Goal: Task Accomplishment & Management: Use online tool/utility

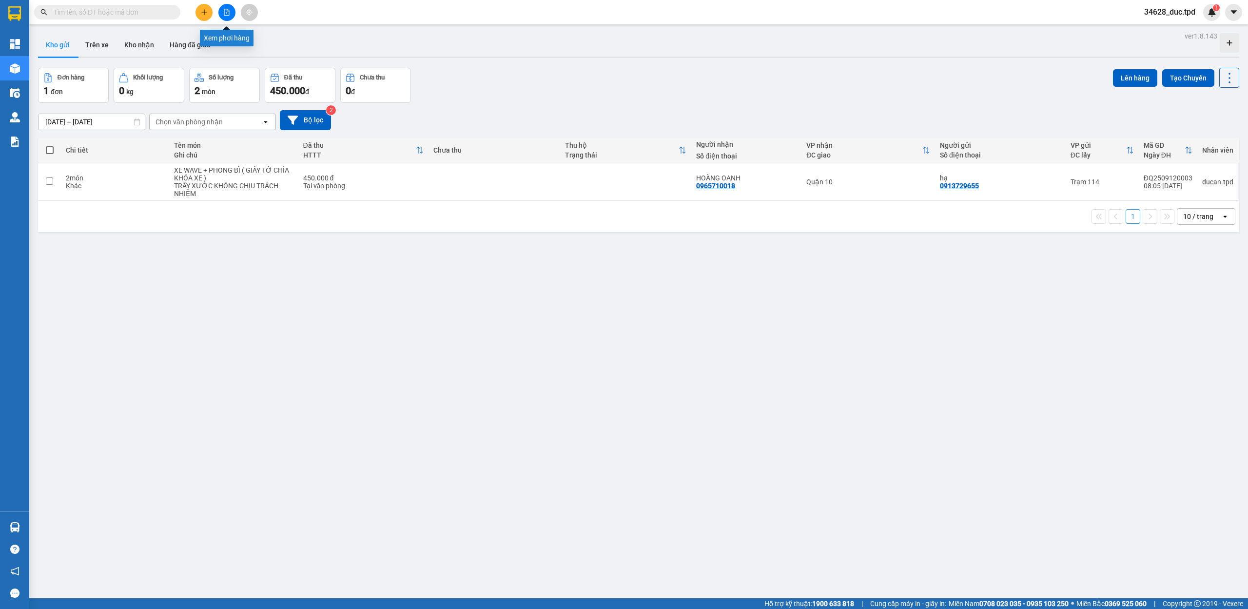
click at [235, 9] on button at bounding box center [226, 12] width 17 height 17
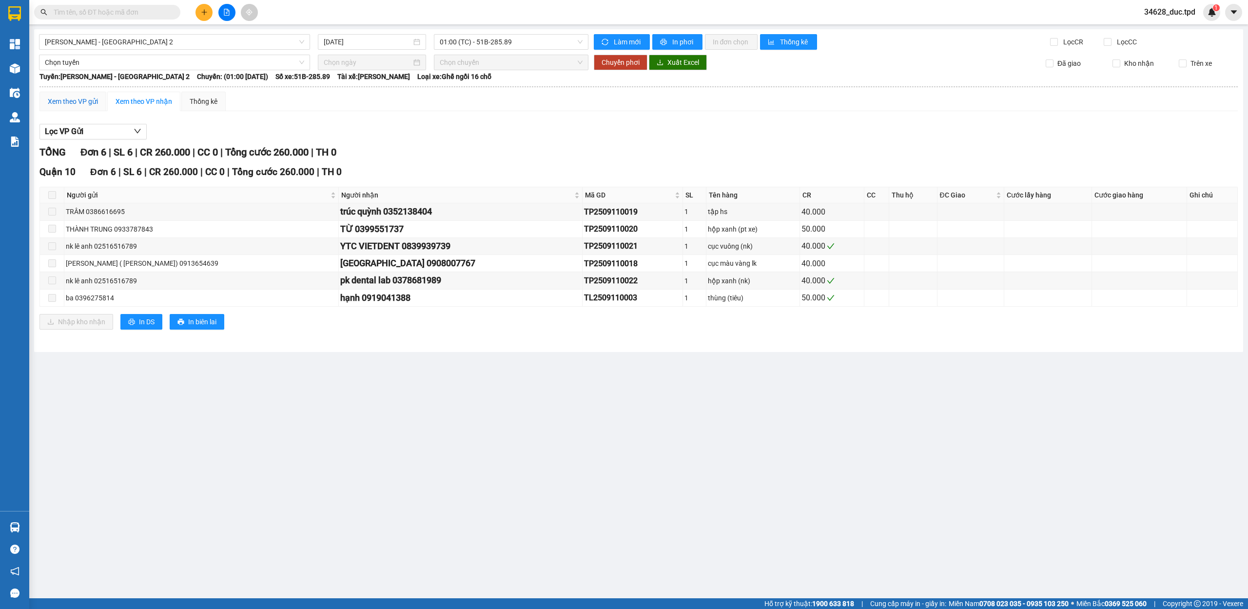
click at [77, 103] on div "Xem theo VP gửi" at bounding box center [73, 101] width 50 height 11
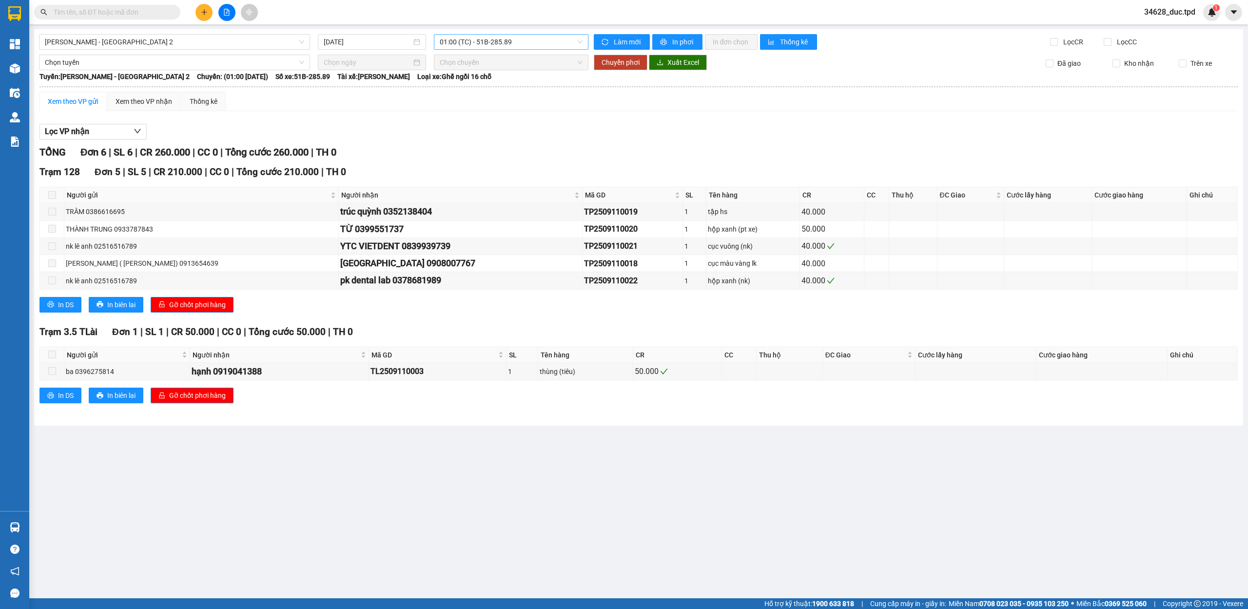
click at [493, 47] on span "01:00 (TC) - 51B-285.89" at bounding box center [511, 42] width 143 height 15
click at [487, 88] on div "07:00 (TC) - 60H-155.85" at bounding box center [478, 92] width 76 height 11
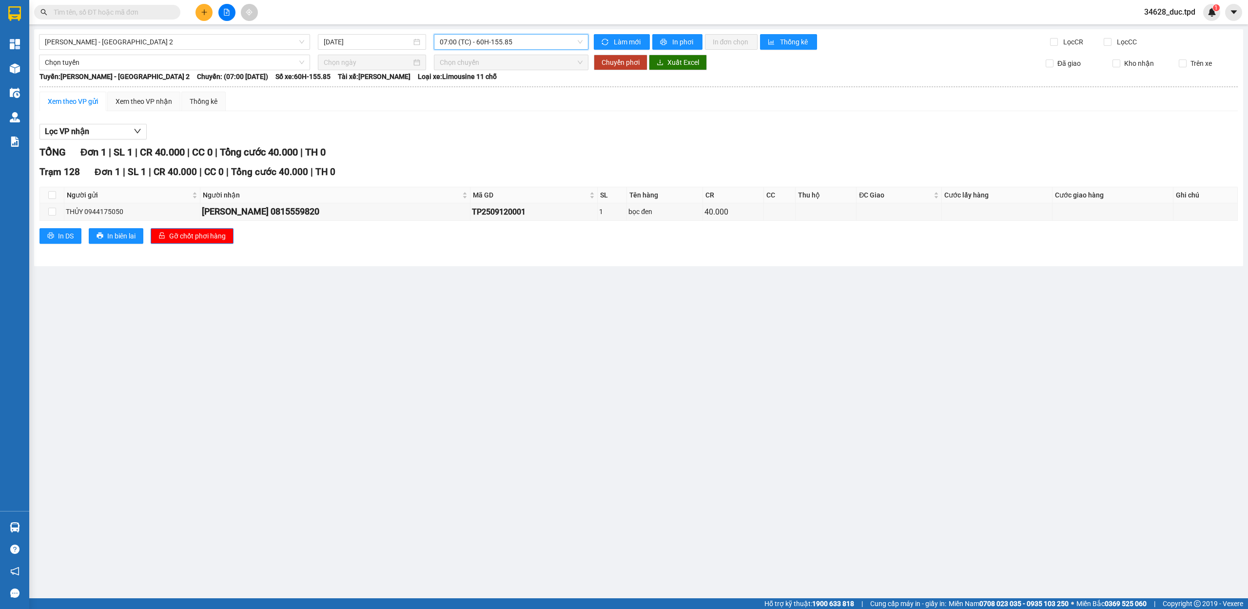
click at [496, 43] on span "07:00 (TC) - 60H-155.85" at bounding box center [511, 42] width 143 height 15
click at [488, 106] on div "07:01 (TC) - 51B-275.06" at bounding box center [478, 108] width 76 height 11
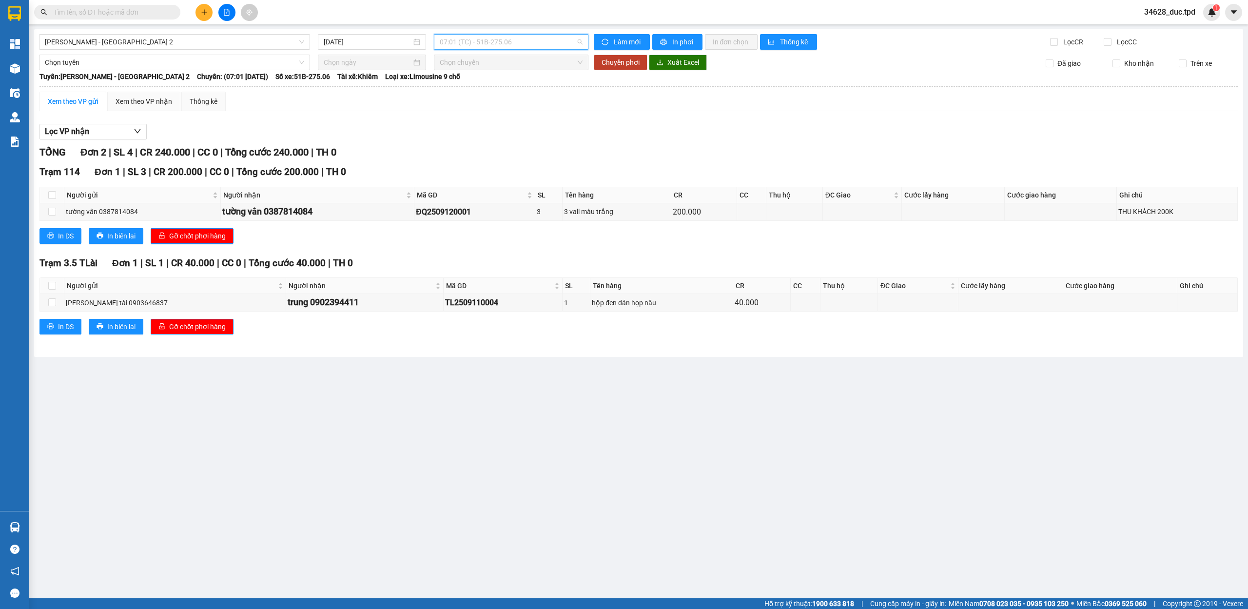
click at [493, 42] on span "07:01 (TC) - 51B-275.06" at bounding box center [511, 42] width 143 height 15
click at [492, 118] on div "07:02 (TC) - 51B-275.46" at bounding box center [478, 124] width 88 height 16
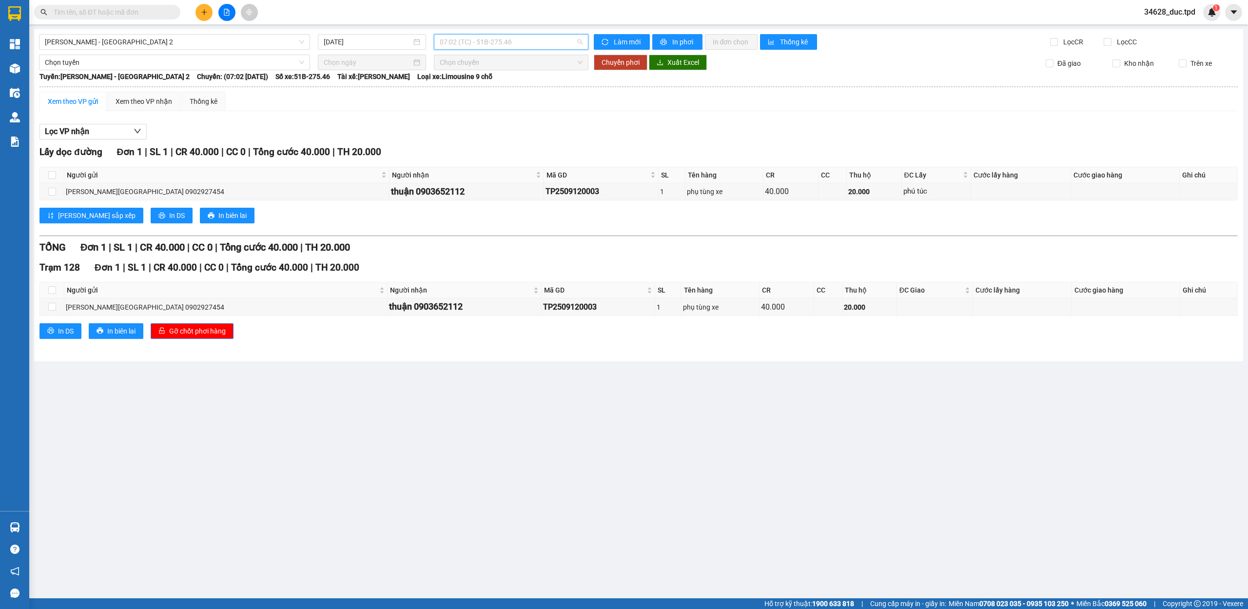
click at [502, 40] on span "07:02 (TC) - 51B-275.46" at bounding box center [511, 42] width 143 height 15
click at [492, 138] on div "08:00 (TC) - 51B-297.77" at bounding box center [478, 139] width 76 height 11
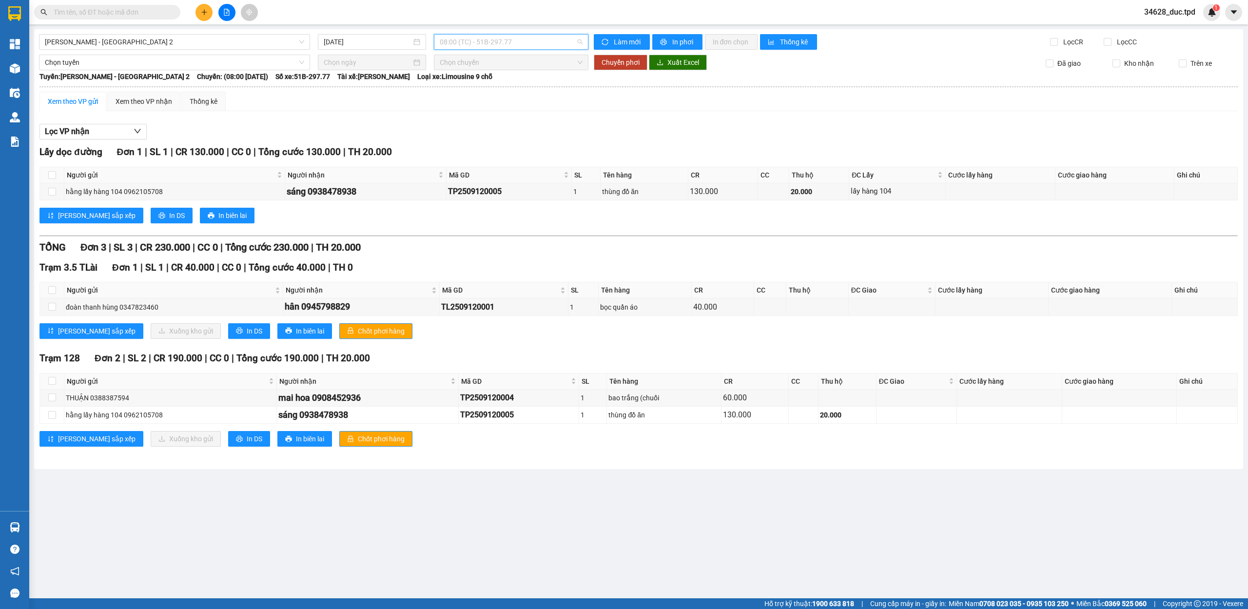
click at [487, 43] on span "08:00 (TC) - 51B-297.77" at bounding box center [511, 42] width 143 height 15
click at [478, 153] on div "08:01 (TC) - 60B-033.81" at bounding box center [478, 155] width 76 height 11
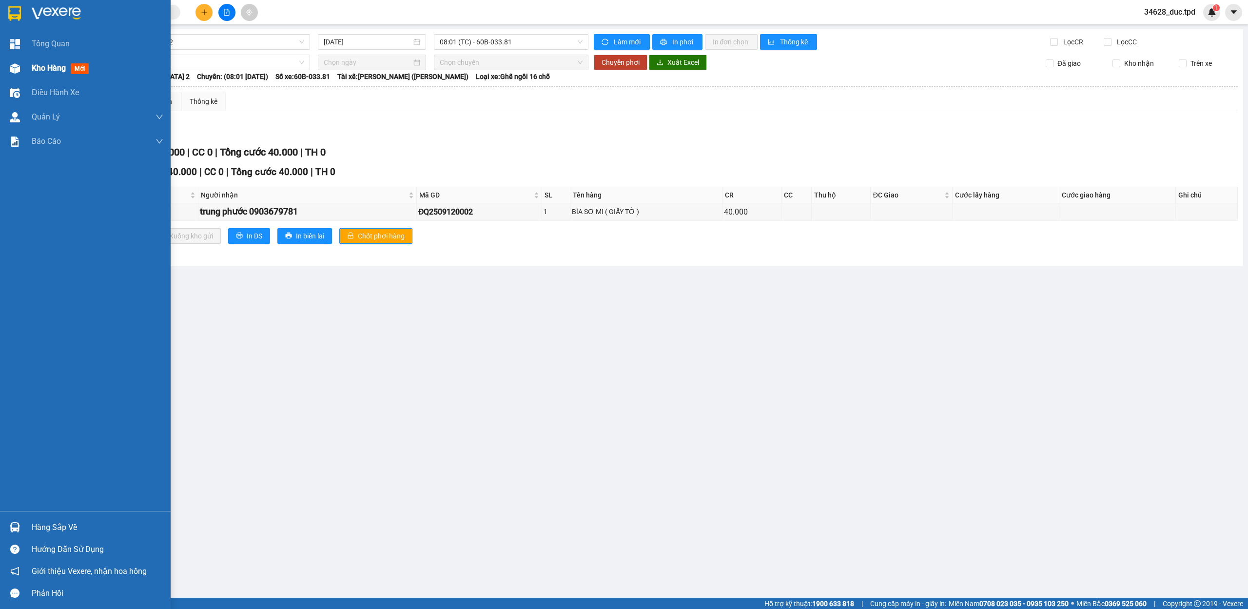
click at [23, 62] on div "Kho hàng mới" at bounding box center [85, 68] width 171 height 24
